Goal: Information Seeking & Learning: Check status

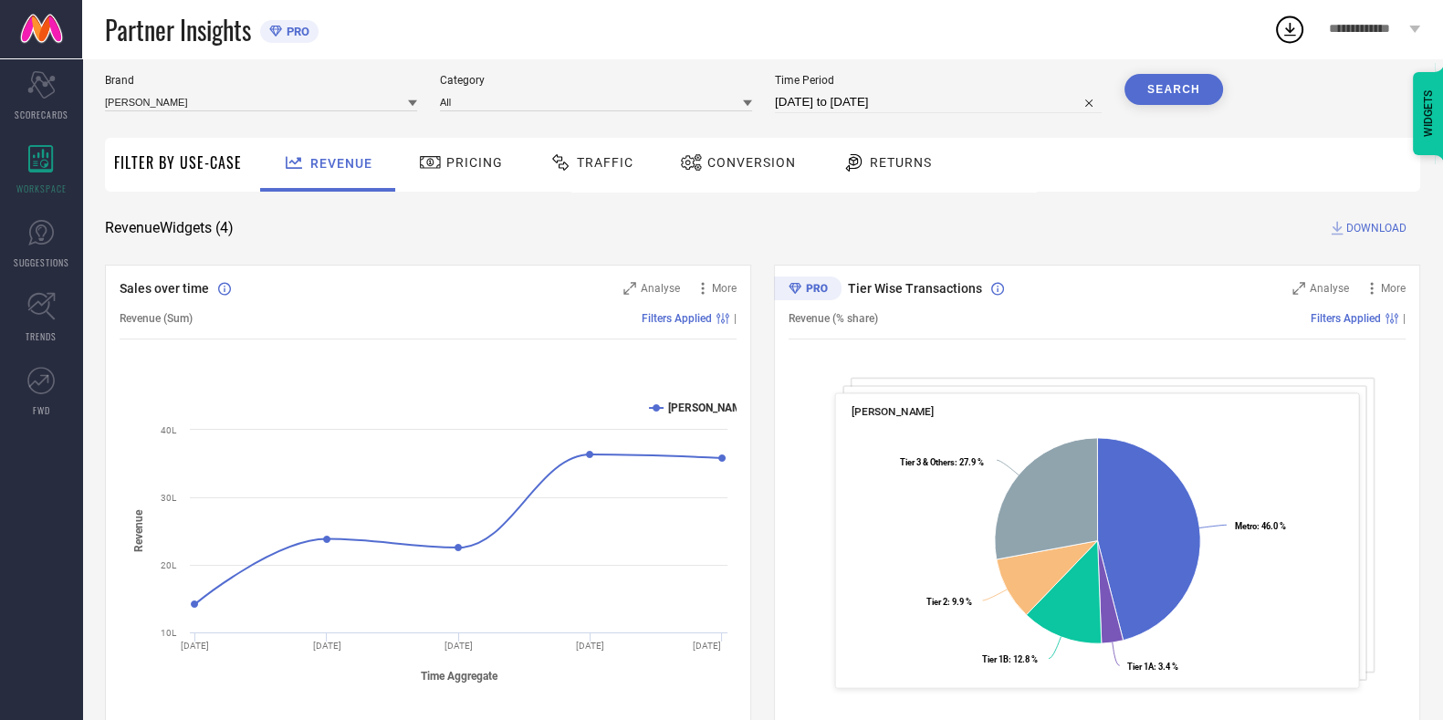
scroll to position [52, 0]
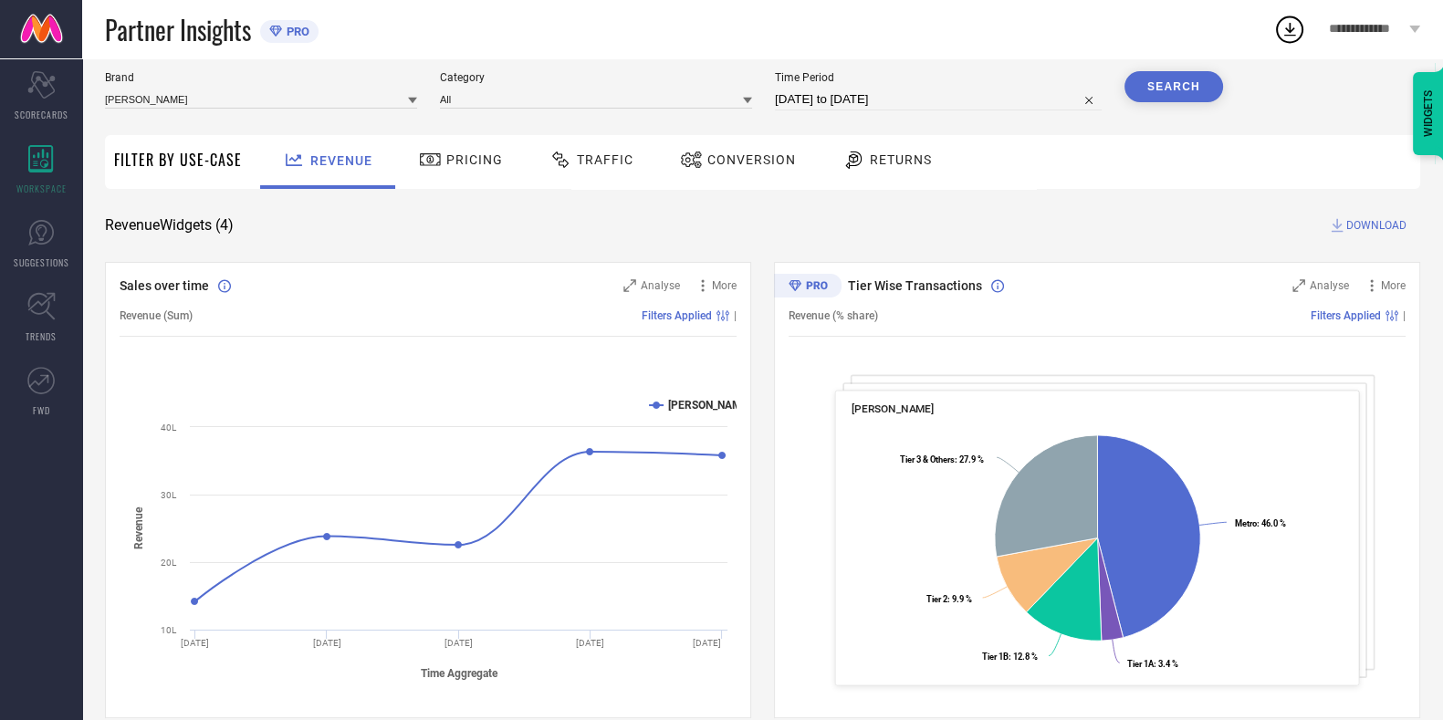
click at [603, 170] on div "Traffic" at bounding box center [591, 159] width 93 height 31
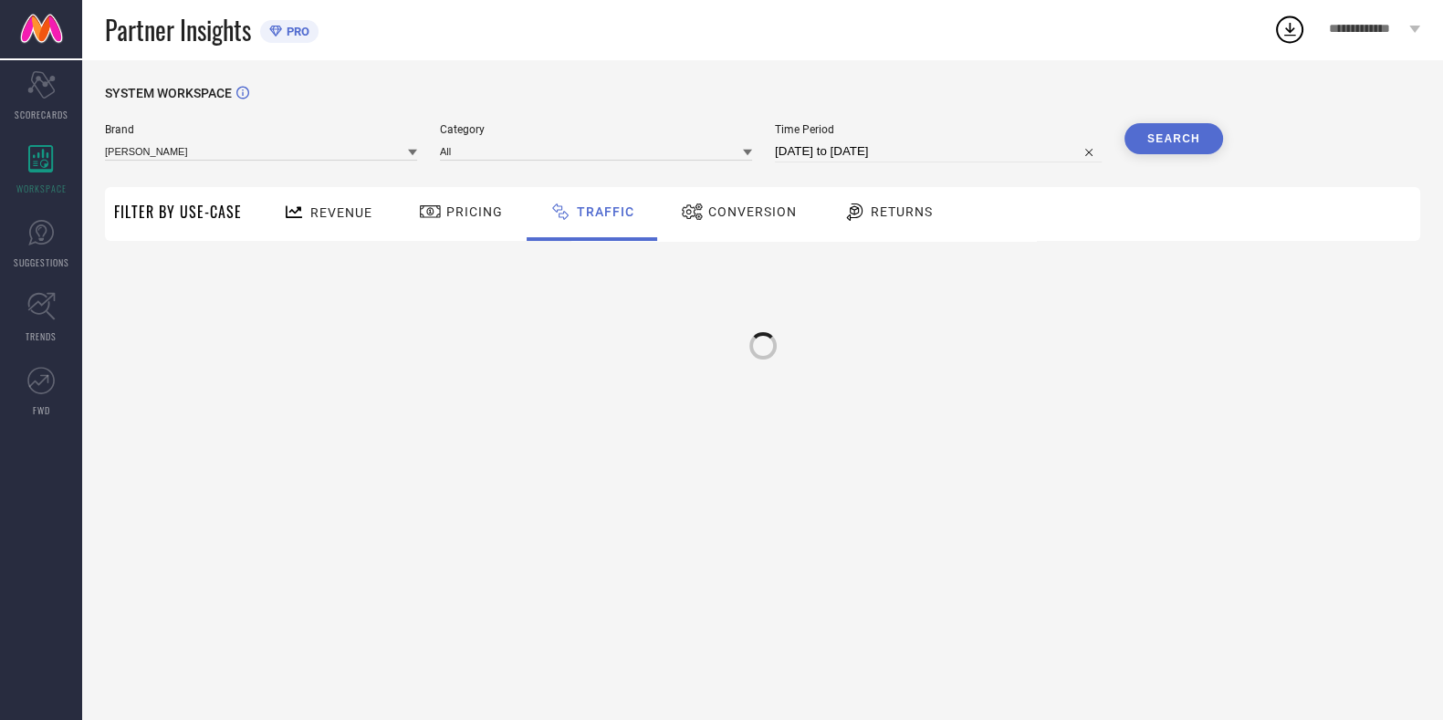
scroll to position [0, 0]
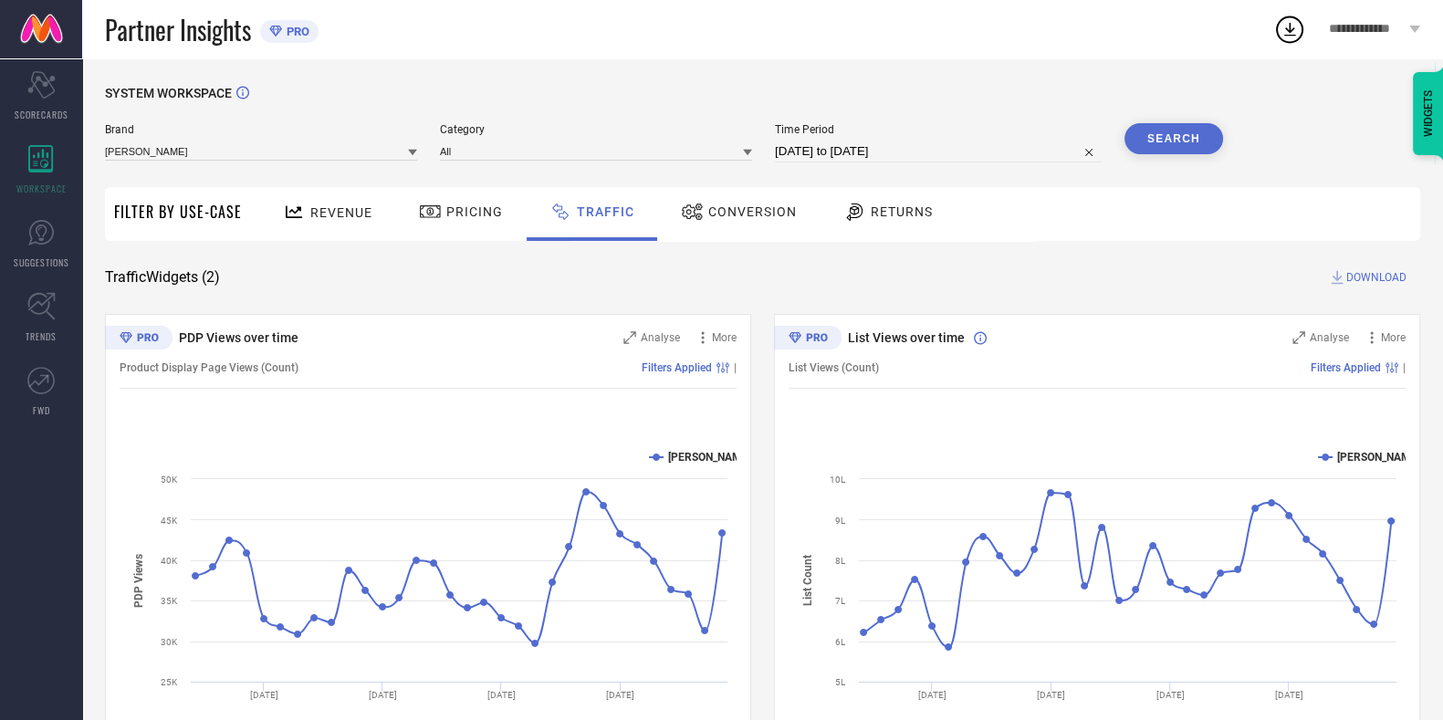
select select "6"
select select "2025"
select select "7"
select select "2025"
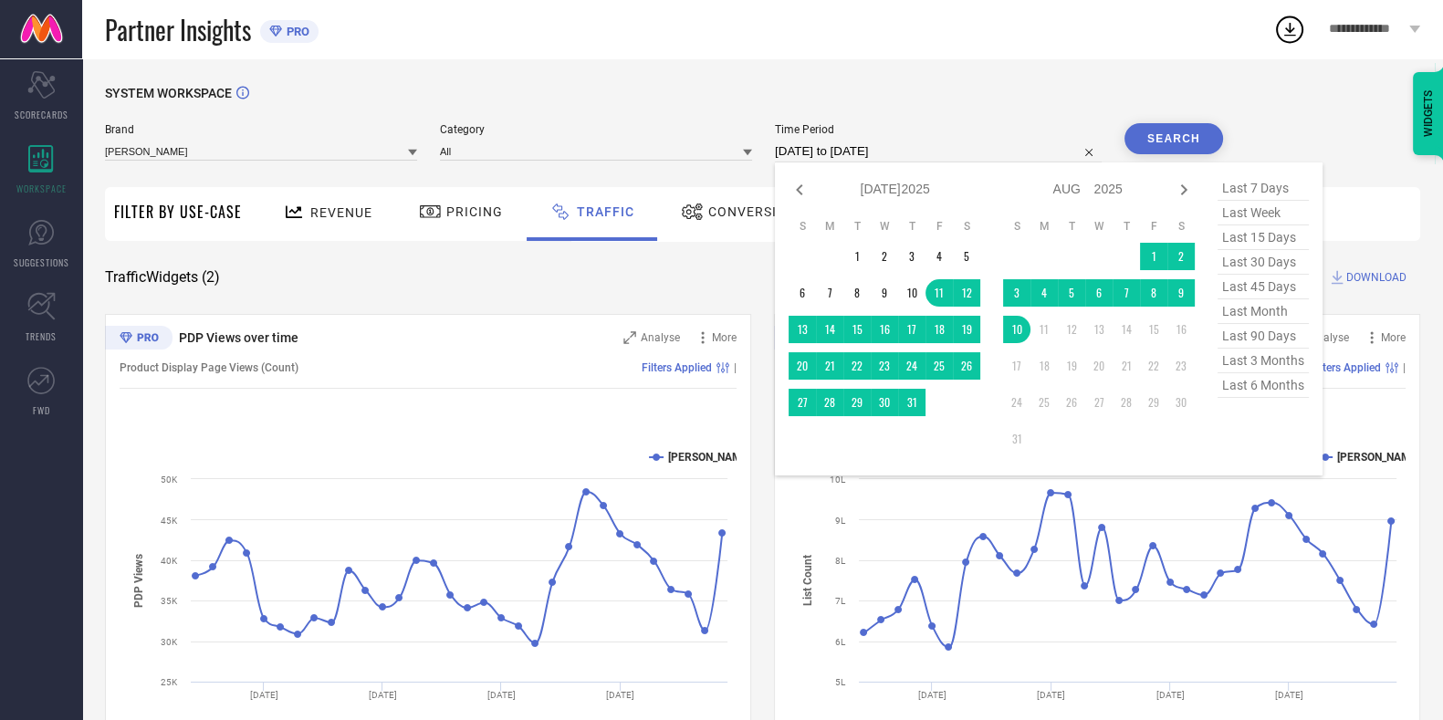
click at [820, 146] on input "[DATE] to [DATE]" at bounding box center [938, 152] width 327 height 22
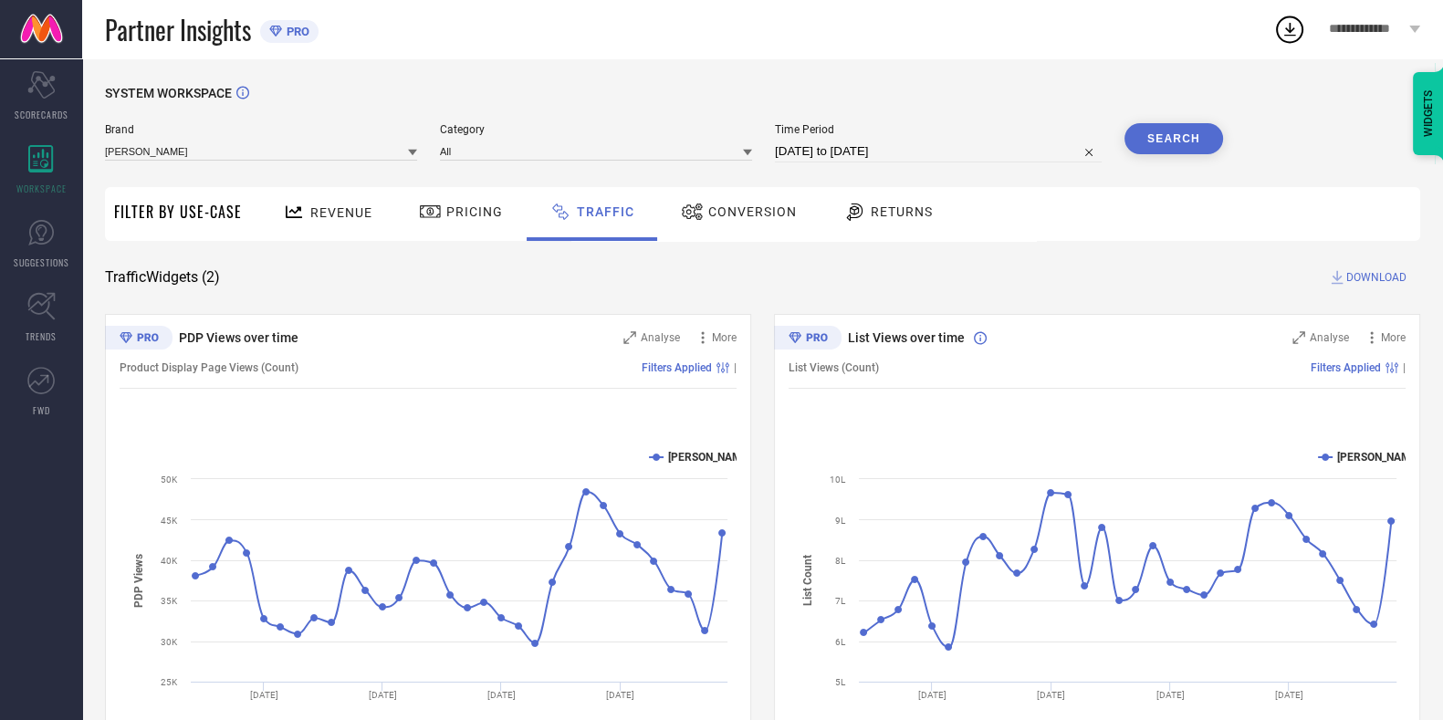
click at [753, 265] on div "SYSTEM WORKSPACE Brand [PERSON_NAME] Category All Time Period [DATE] to [DATE] …" at bounding box center [762, 428] width 1315 height 684
click at [912, 201] on div "Returns" at bounding box center [888, 211] width 99 height 31
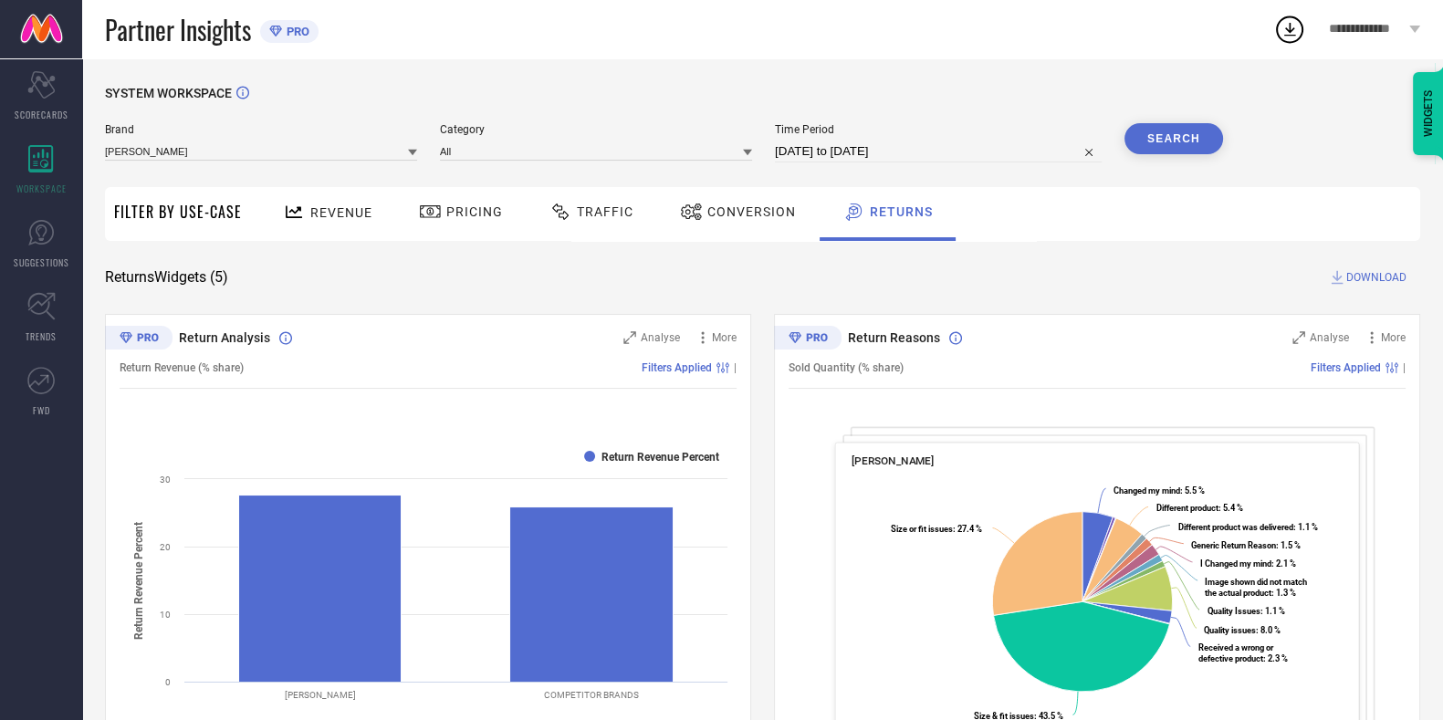
click at [735, 223] on div "Conversion" at bounding box center [737, 211] width 125 height 31
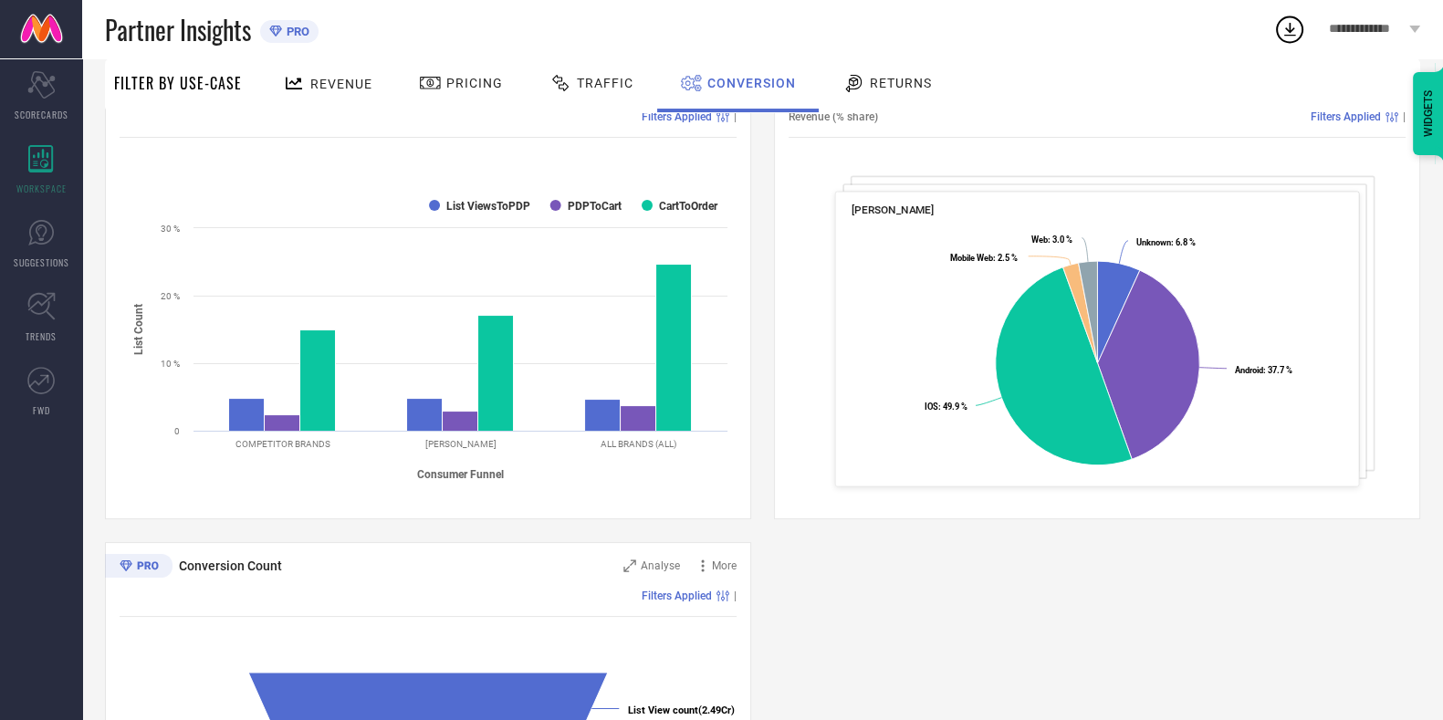
scroll to position [252, 0]
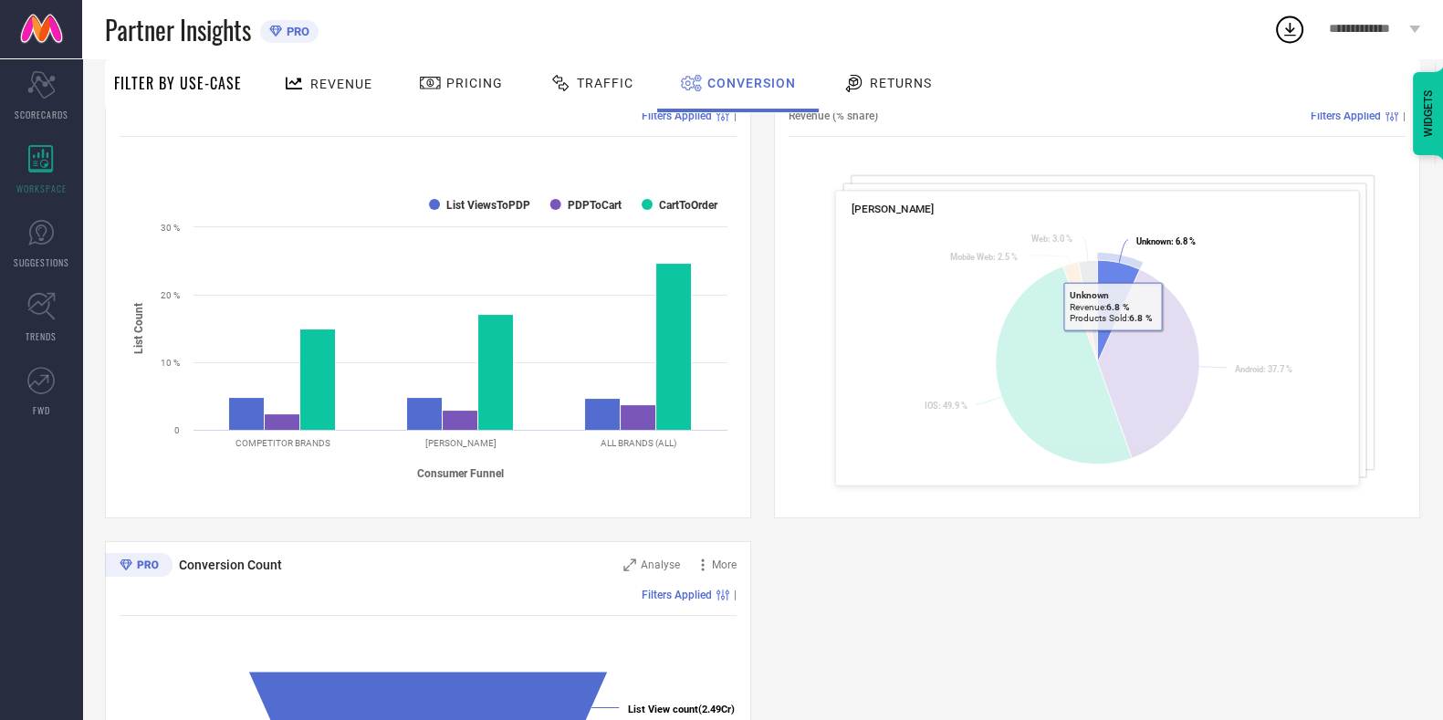
click at [1112, 269] on icon at bounding box center [1118, 311] width 42 height 102
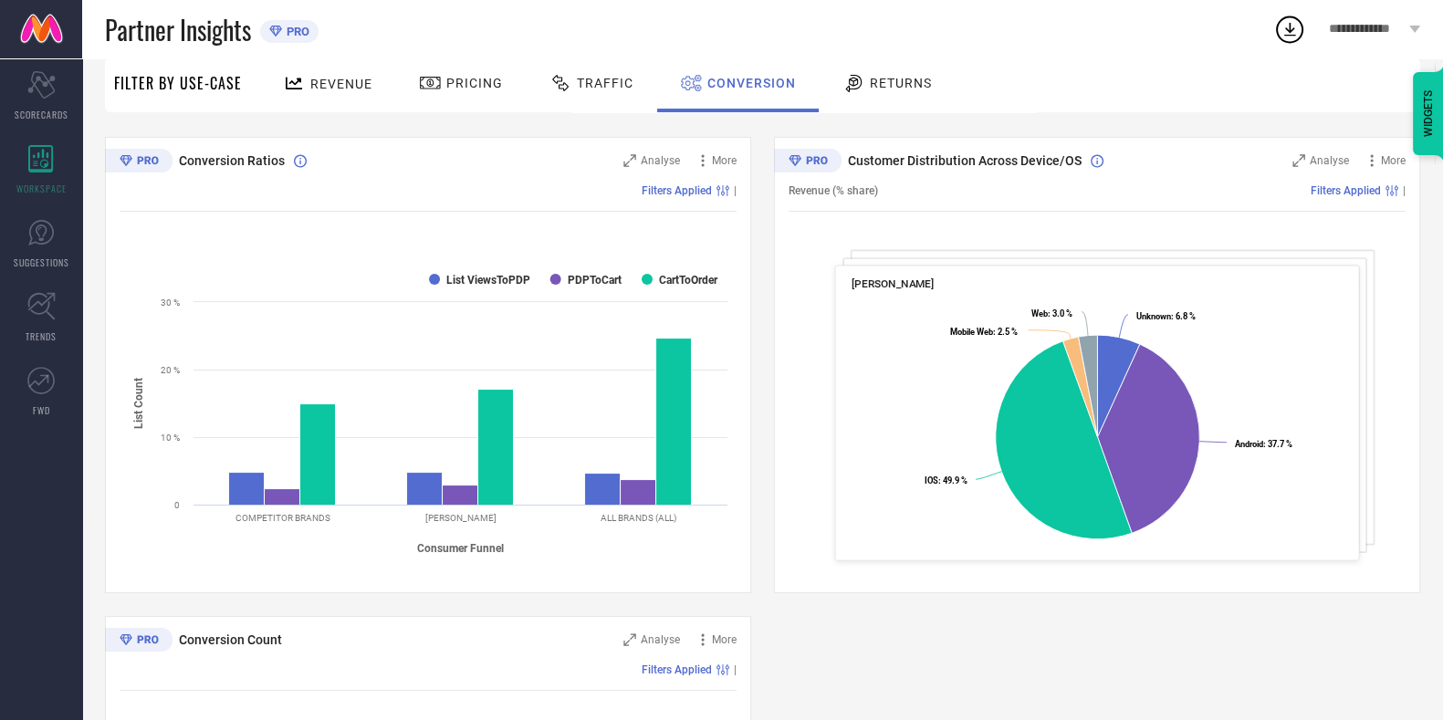
scroll to position [0, 0]
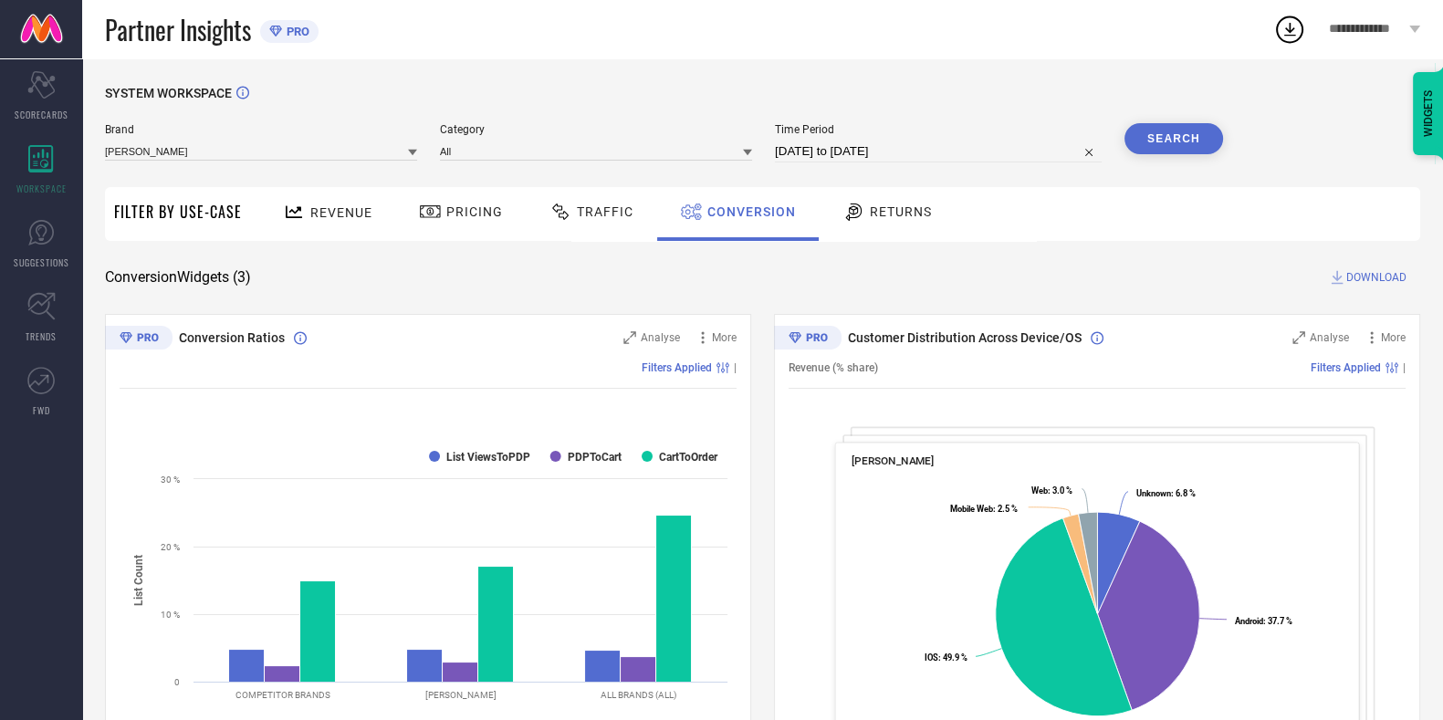
click at [526, 271] on div "Conversion Widgets ( 3 ) DOWNLOAD" at bounding box center [762, 277] width 1315 height 18
click at [479, 211] on span "Pricing" at bounding box center [474, 211] width 57 height 15
